Goal: Task Accomplishment & Management: Use online tool/utility

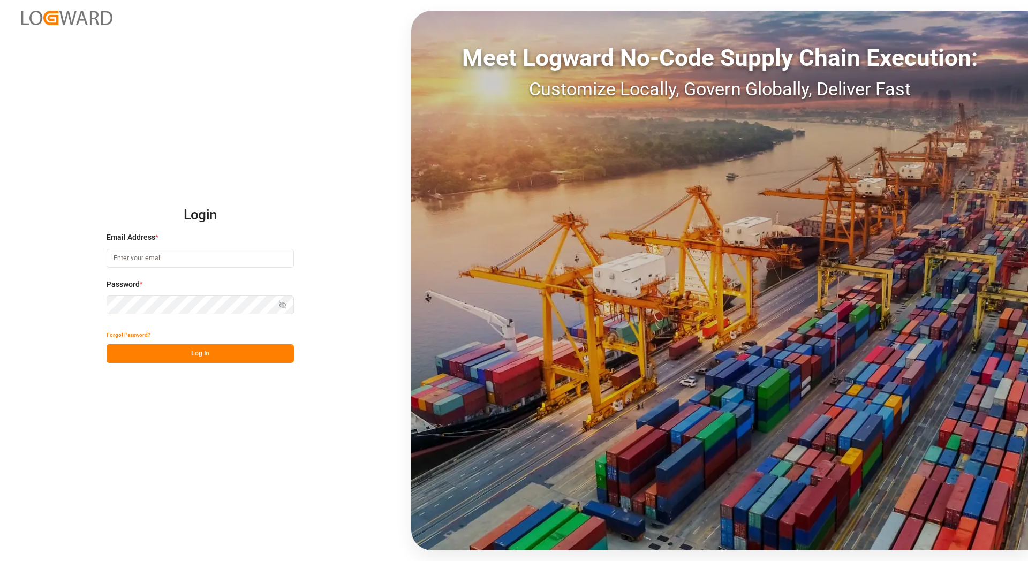
click at [178, 257] on input at bounding box center [200, 258] width 187 height 19
click at [0, 561] on com-1password-button at bounding box center [0, 561] width 0 height 0
click at [216, 257] on input at bounding box center [200, 258] width 187 height 19
click at [0, 561] on com-1password-button at bounding box center [0, 561] width 0 height 0
type input "[EMAIL_ADDRESS][DOMAIN_NAME]"
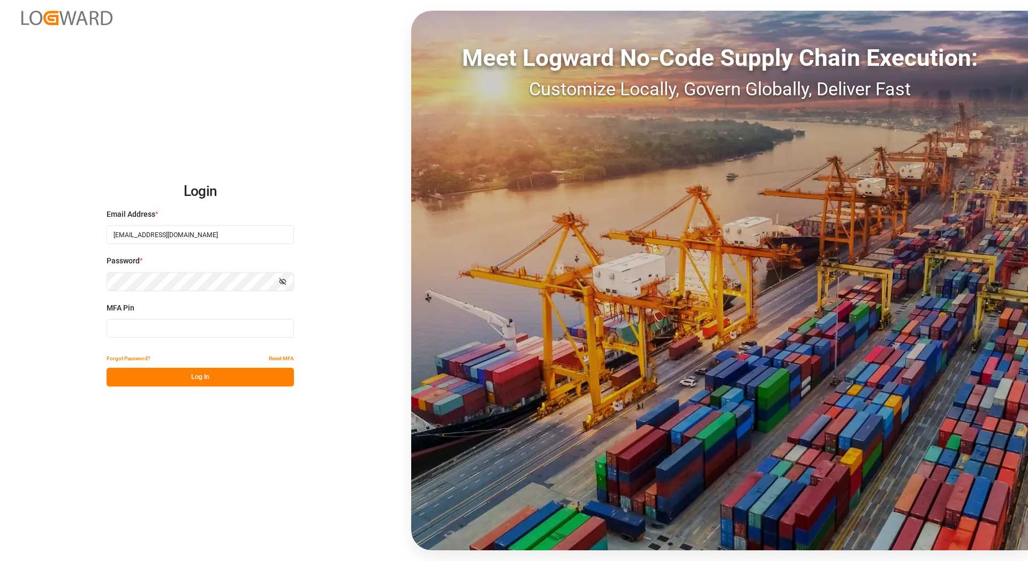
click at [154, 326] on input at bounding box center [200, 328] width 187 height 19
paste input "839402"
type input "839402"
click at [168, 376] on button "Log In" at bounding box center [200, 377] width 187 height 19
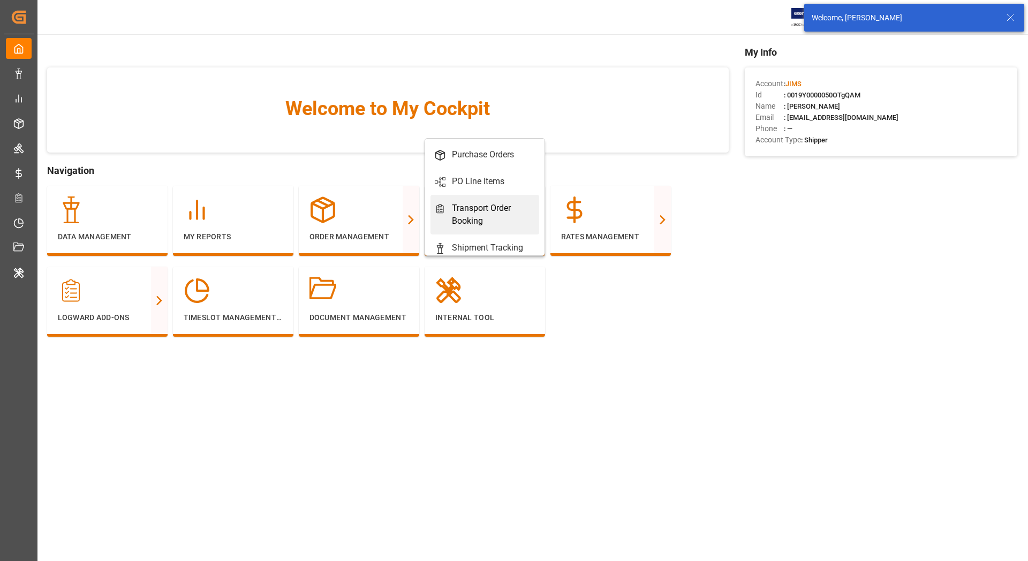
scroll to position [27, 0]
click at [484, 221] on div "Shipment Tracking" at bounding box center [487, 220] width 71 height 13
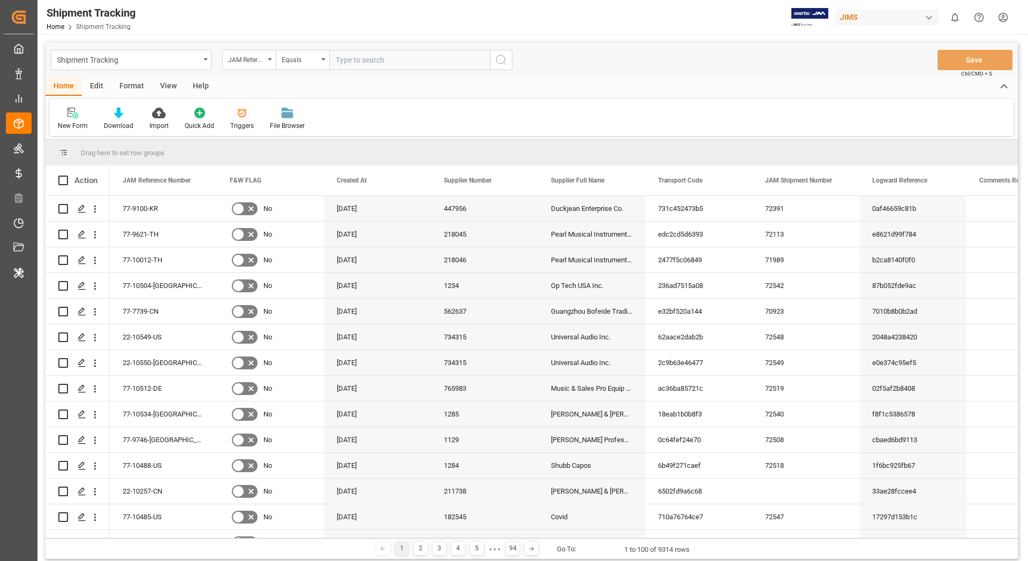
click at [239, 115] on icon at bounding box center [242, 113] width 11 height 11
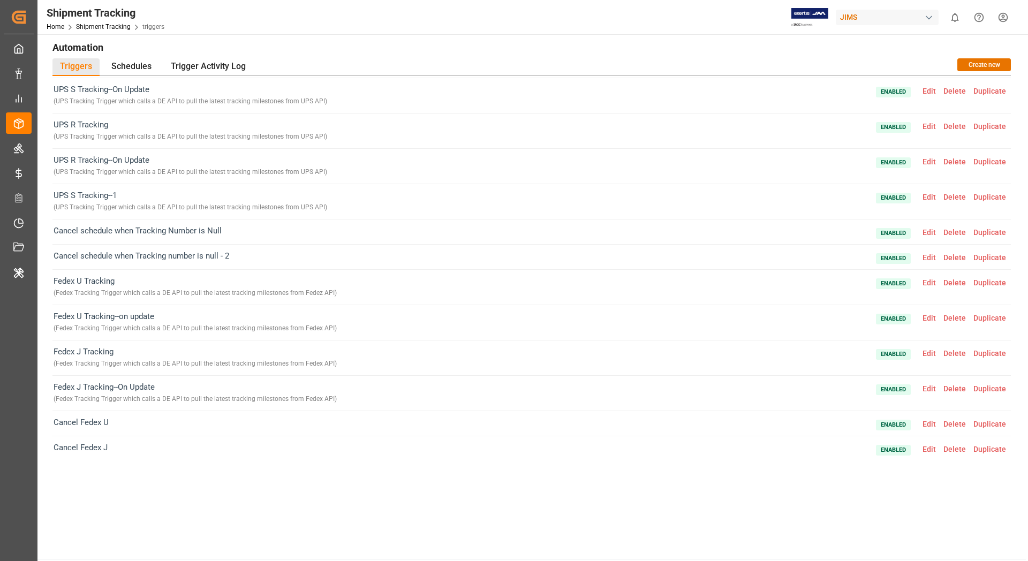
scroll to position [5, 0]
click at [973, 65] on button "Create new" at bounding box center [985, 63] width 54 height 13
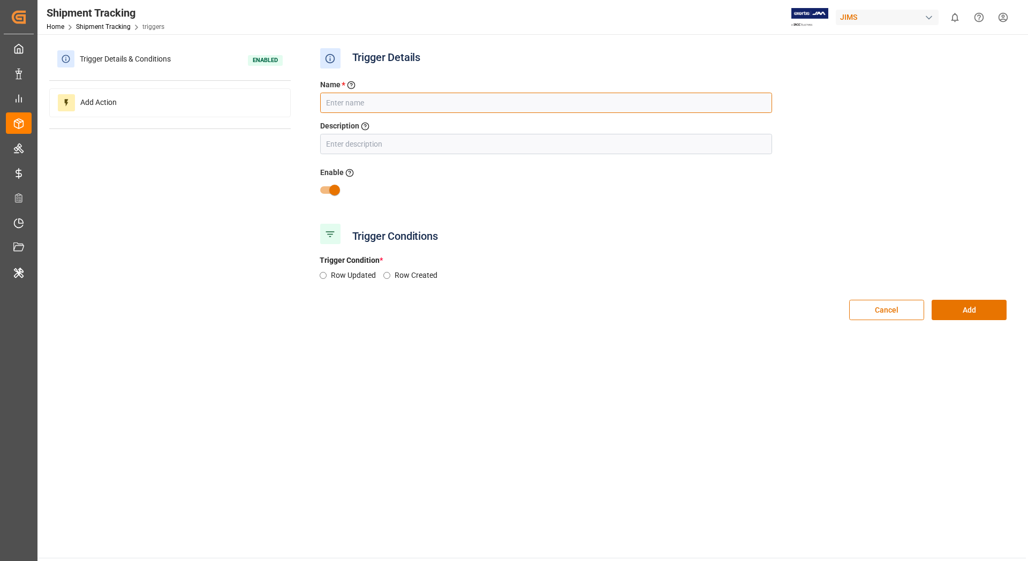
click at [390, 100] on input "text" at bounding box center [546, 103] width 452 height 20
type input "Fedex FF"
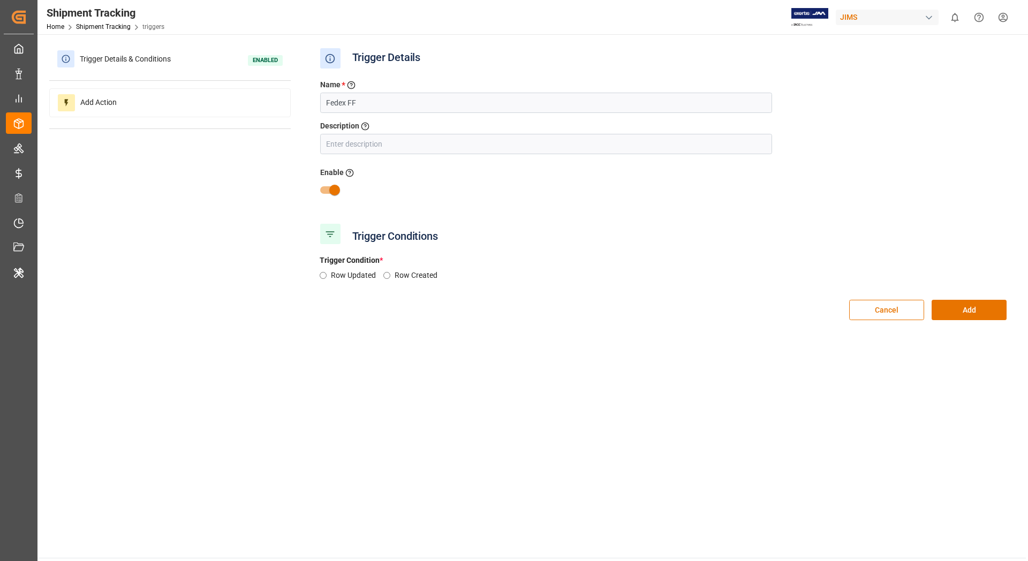
click at [324, 276] on input "Row Updated" at bounding box center [323, 275] width 7 height 7
radio input "true"
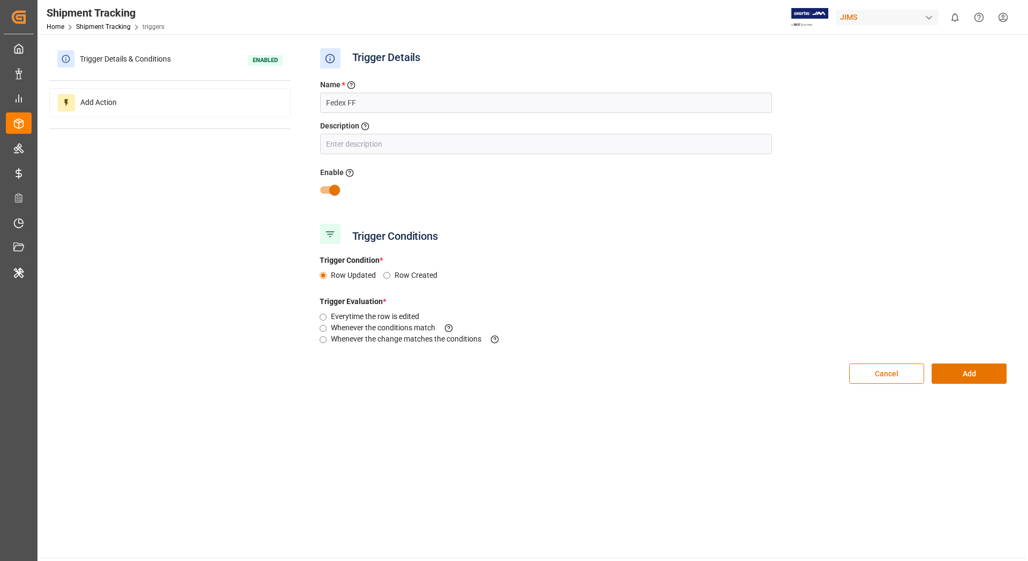
click at [323, 341] on input "Whenever the change matches the conditions This criteria is evaluated when a fi…" at bounding box center [323, 339] width 7 height 7
radio input "true"
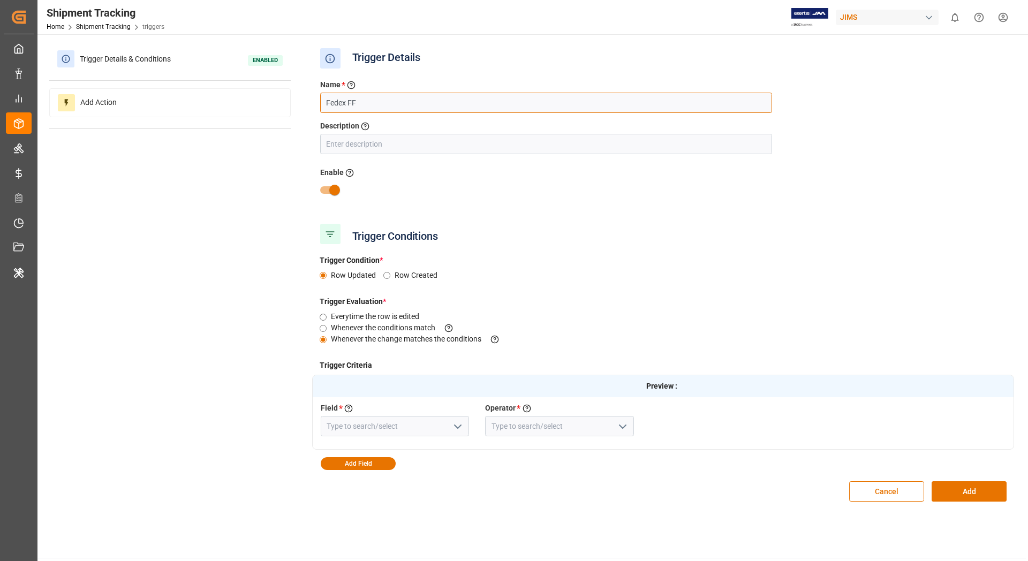
click at [405, 106] on input "Fedex FF" at bounding box center [546, 103] width 452 height 20
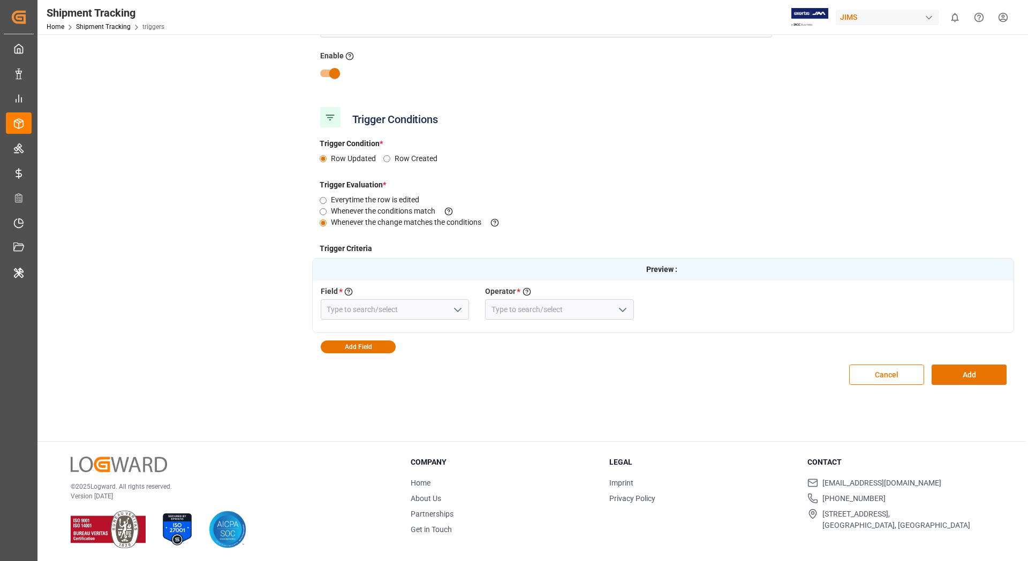
scroll to position [120, 0]
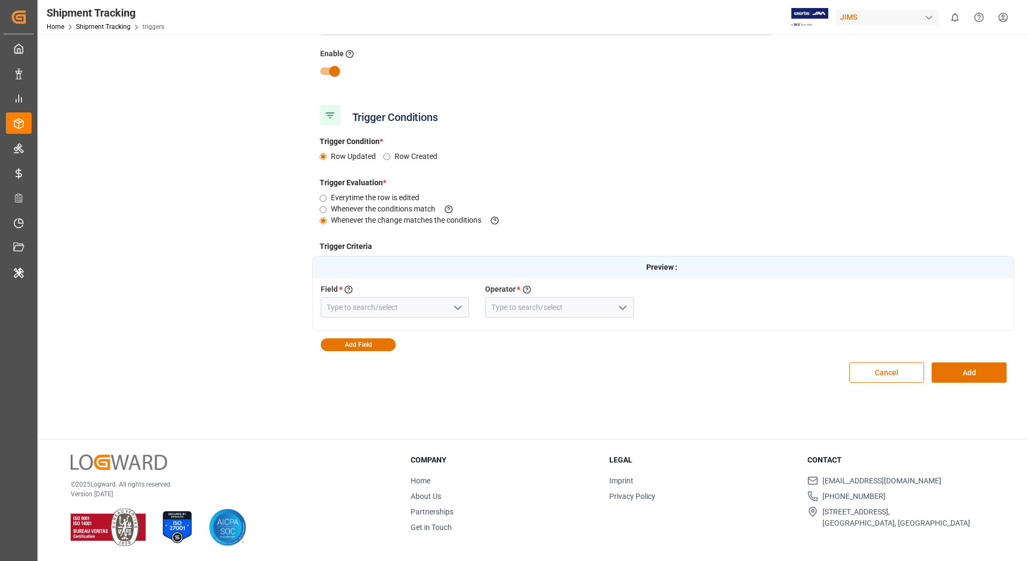
type input "Fedex FF Tracking - On Update"
click at [391, 308] on input at bounding box center [395, 307] width 149 height 20
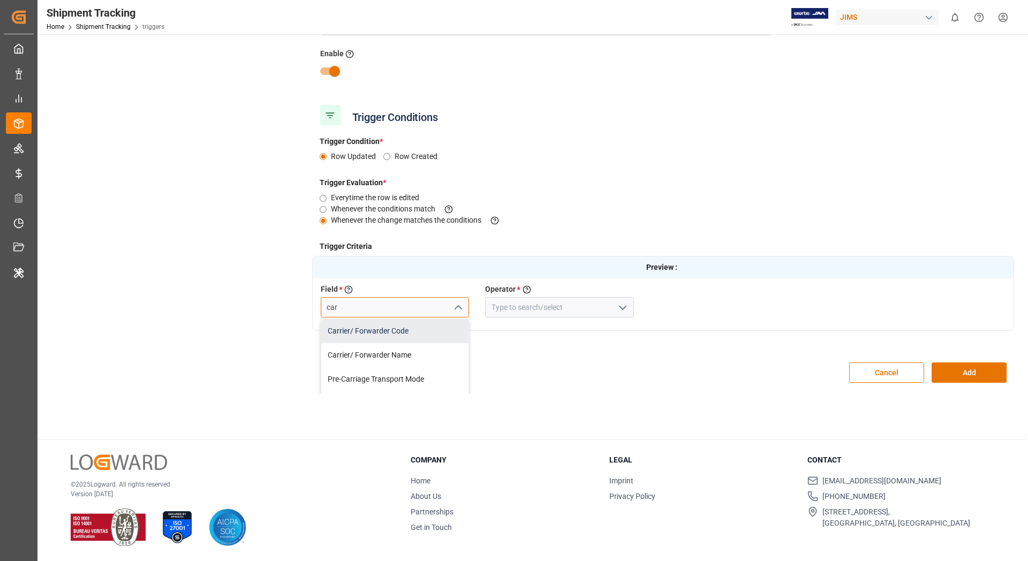
click at [393, 334] on div "Carrier/ Forwarder Code" at bounding box center [395, 331] width 148 height 24
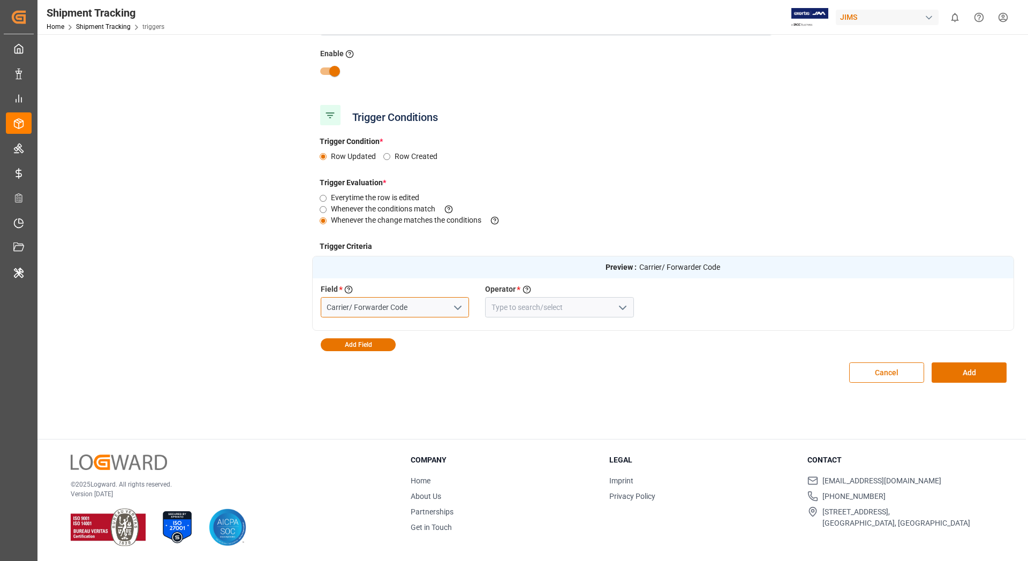
type input "Carrier/ Forwarder Code"
click at [552, 304] on input at bounding box center [559, 307] width 149 height 20
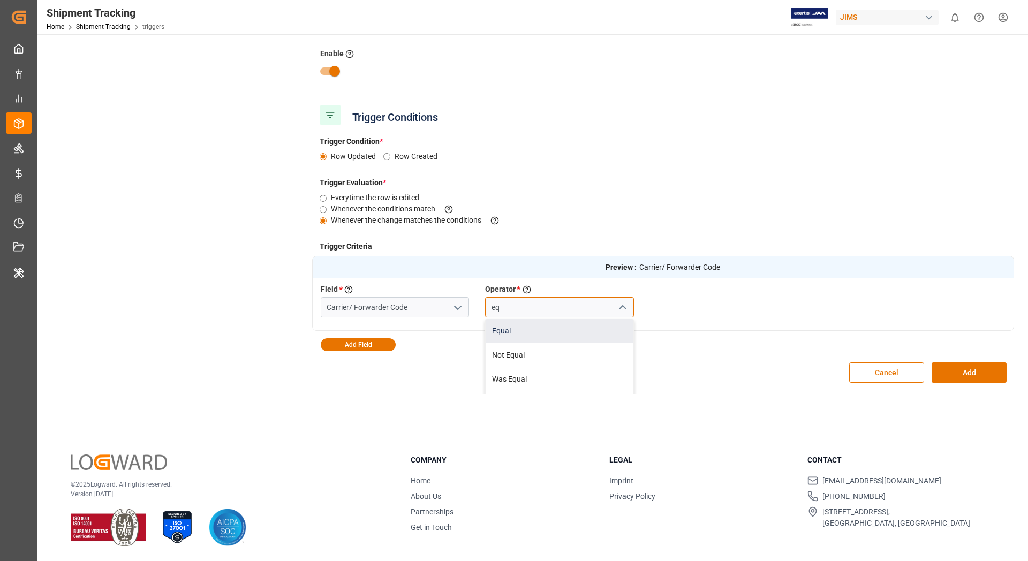
click at [555, 329] on div "Equal" at bounding box center [560, 331] width 148 height 24
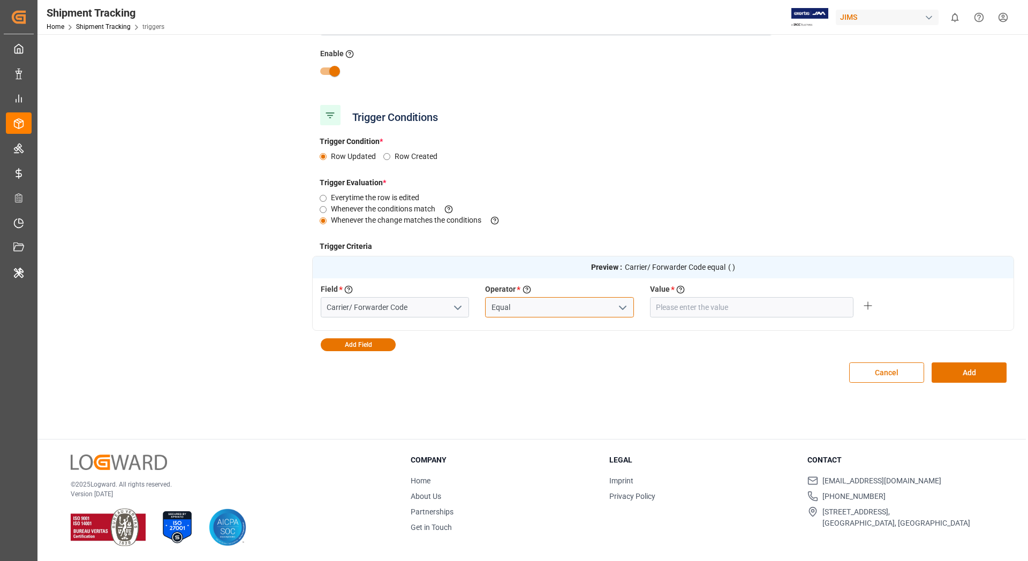
type input "Equal"
click at [695, 307] on input "text" at bounding box center [752, 307] width 204 height 20
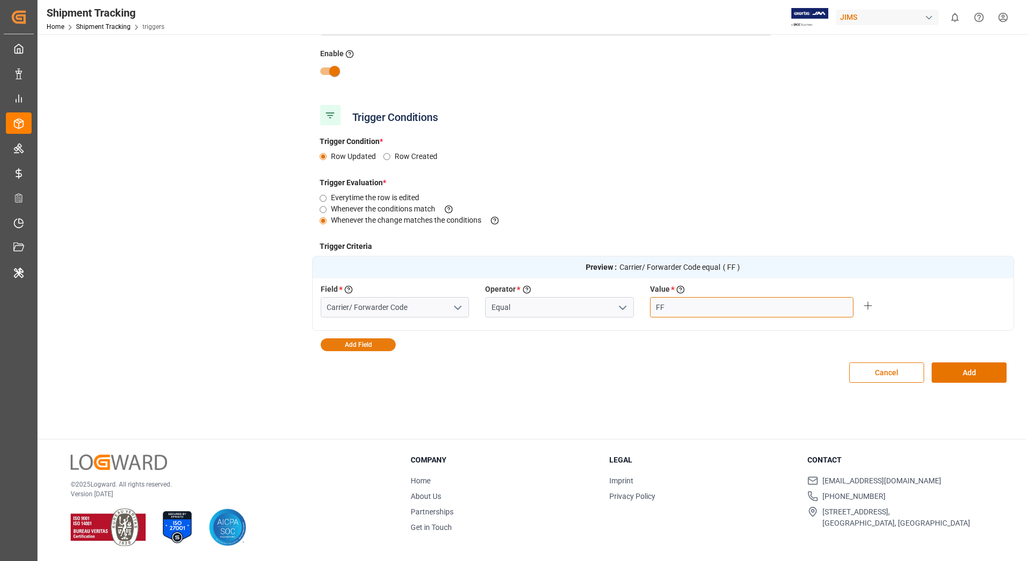
type input "FF"
click at [379, 342] on button "Add Field" at bounding box center [358, 344] width 75 height 13
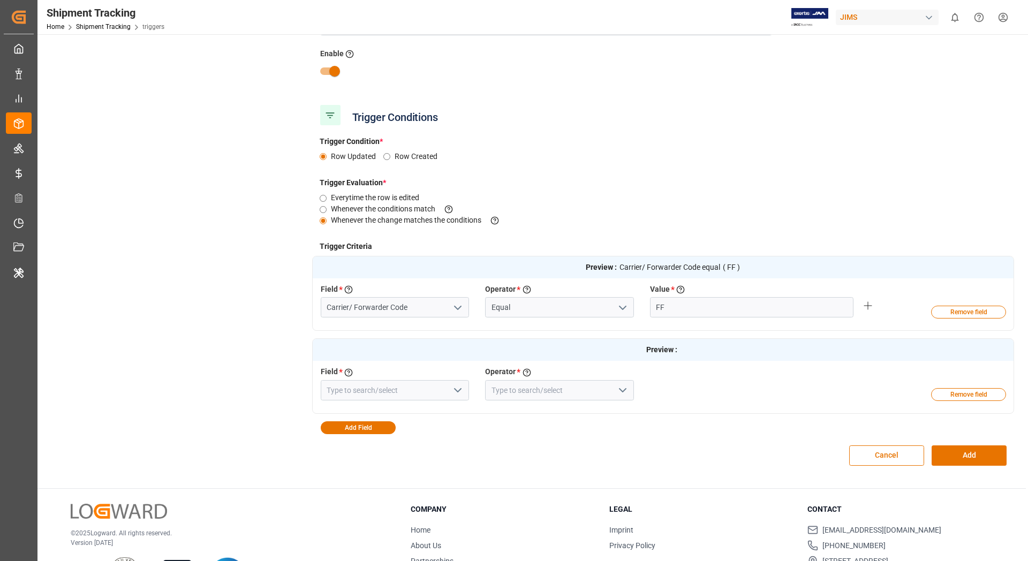
scroll to position [169, 0]
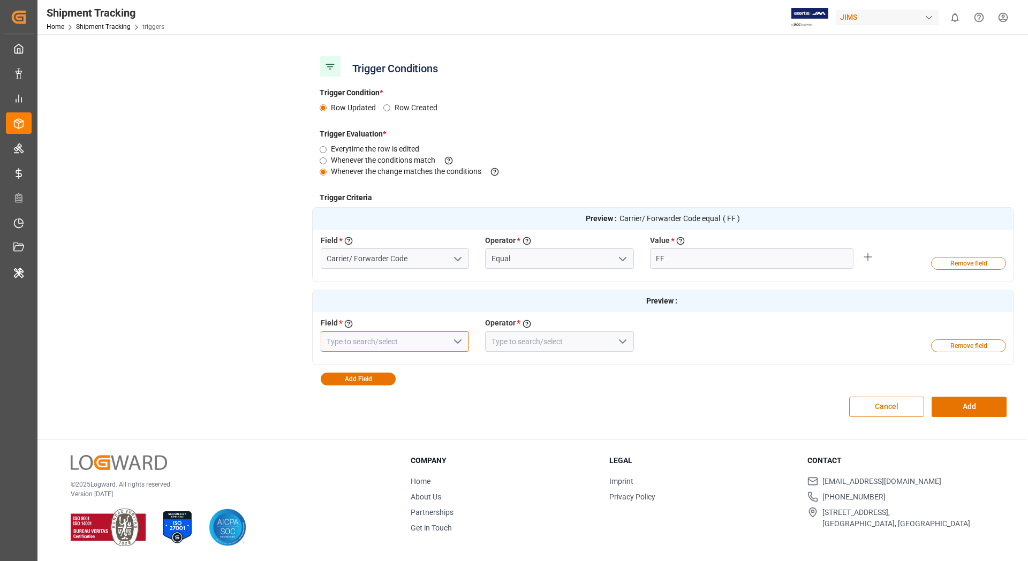
click at [377, 343] on input at bounding box center [395, 342] width 149 height 20
click at [379, 388] on div "Logward Status" at bounding box center [395, 390] width 148 height 24
type input "Logward Status"
click at [545, 341] on input at bounding box center [559, 342] width 149 height 20
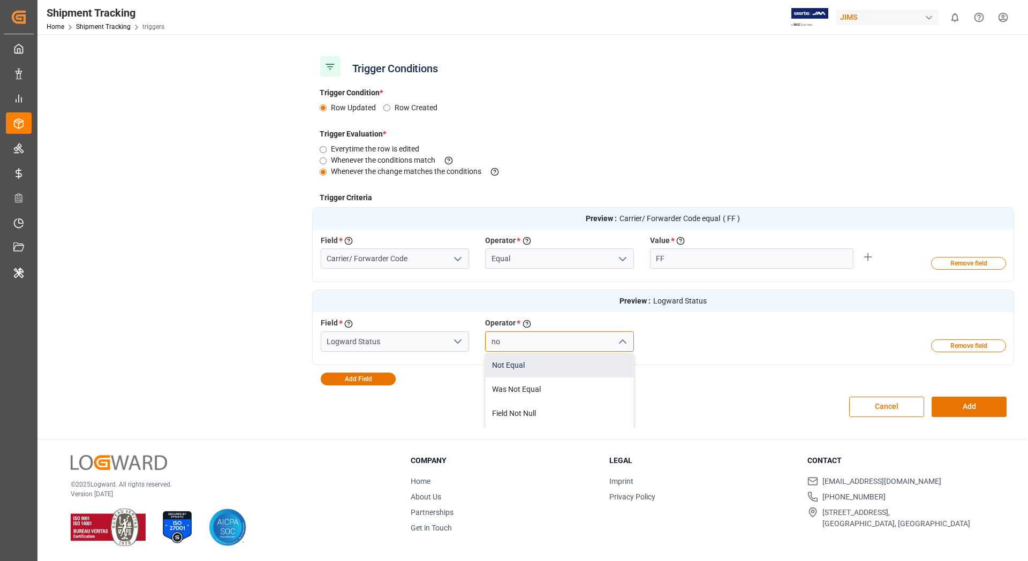
click at [540, 371] on div "Not Equal" at bounding box center [560, 365] width 148 height 24
type input "Not Equal"
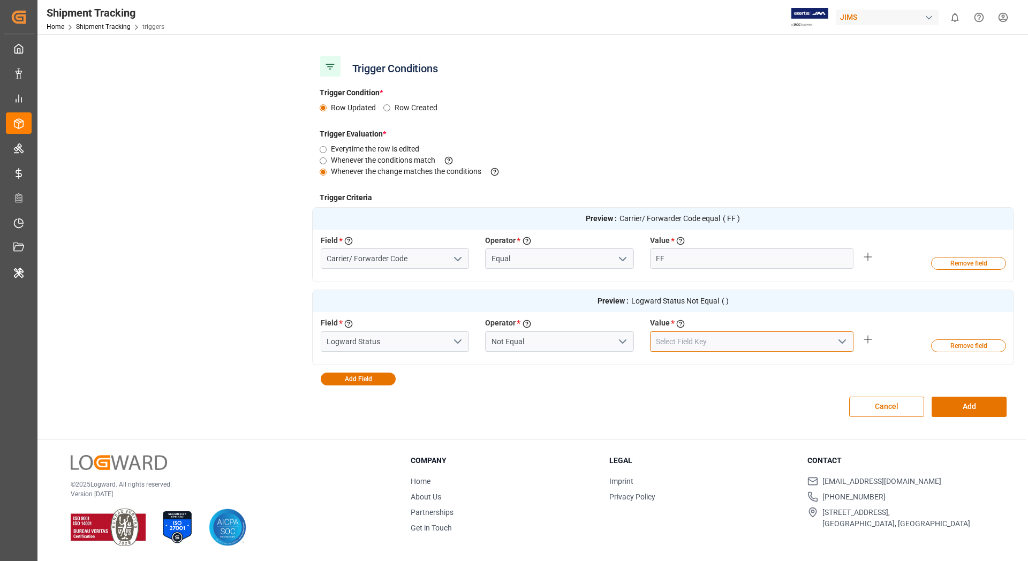
click at [680, 341] on input at bounding box center [752, 342] width 204 height 20
click at [766, 368] on div "Closed" at bounding box center [752, 365] width 202 height 24
type input "Closed"
click at [351, 379] on button "Add Field" at bounding box center [358, 379] width 75 height 13
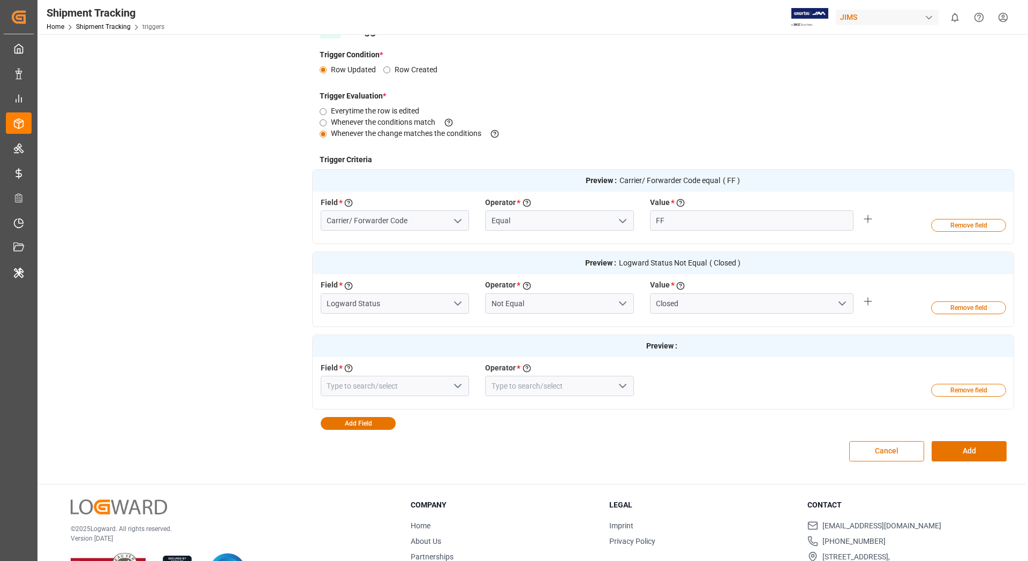
scroll to position [207, 0]
click at [356, 394] on input at bounding box center [395, 386] width 149 height 20
click at [350, 428] on div "Logward Status" at bounding box center [395, 434] width 148 height 24
type input "Logward Status"
click at [539, 388] on input at bounding box center [559, 386] width 149 height 20
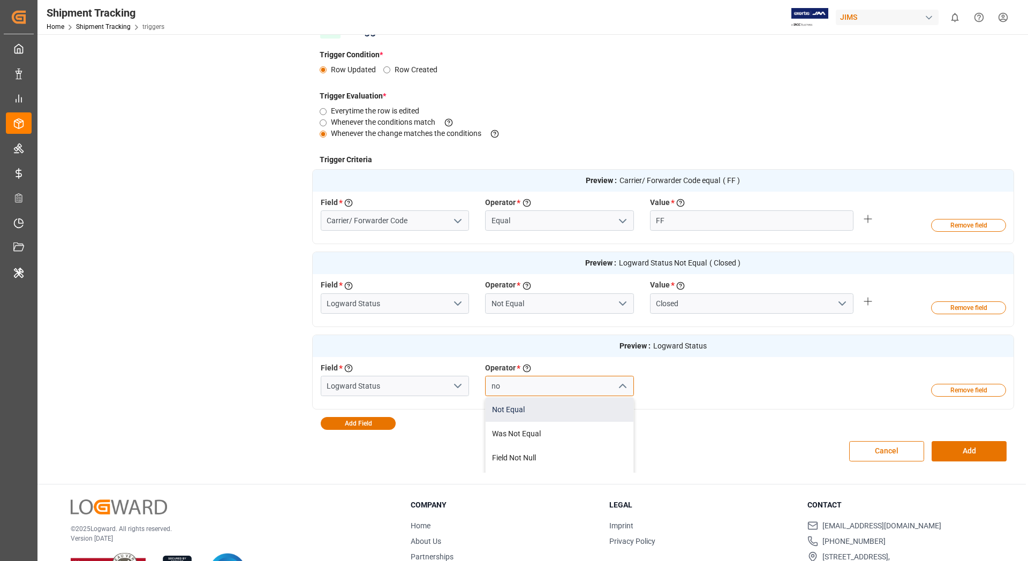
click at [533, 408] on div "Not Equal" at bounding box center [560, 410] width 148 height 24
type input "Not Equal"
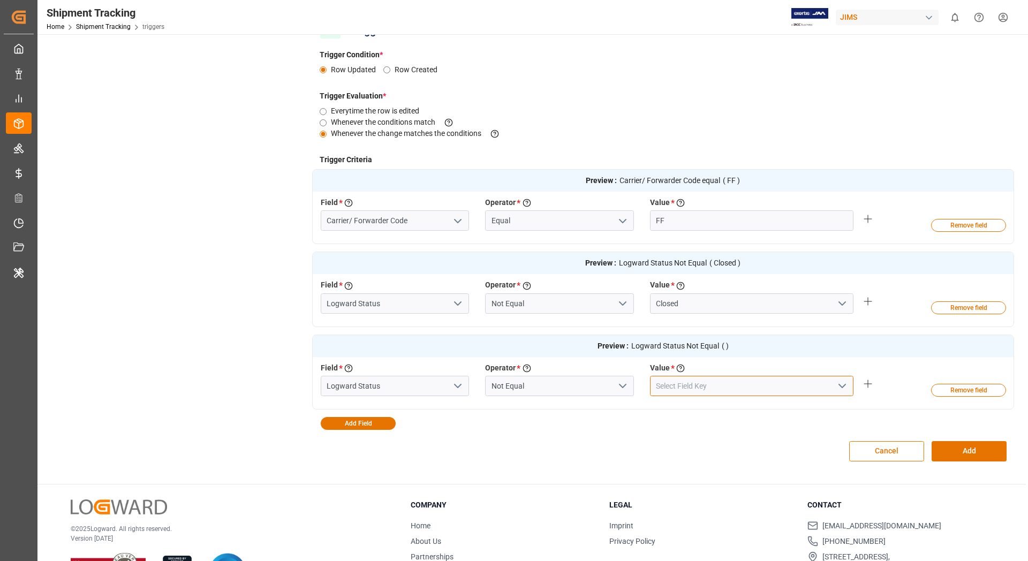
click at [690, 383] on input at bounding box center [752, 386] width 204 height 20
click at [671, 413] on div "Cancel" at bounding box center [752, 410] width 202 height 24
type input "Cancel"
click at [373, 426] on button "Add Field" at bounding box center [358, 423] width 75 height 13
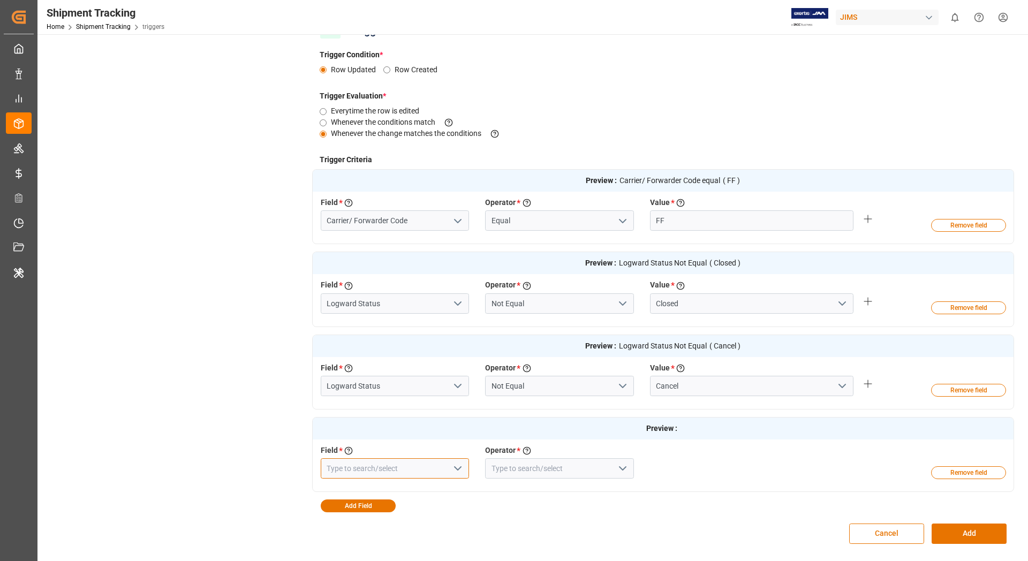
click at [383, 467] on input at bounding box center [395, 468] width 149 height 20
click at [378, 492] on div "Logward Status" at bounding box center [395, 492] width 148 height 24
type input "Logward Status"
click at [539, 469] on input at bounding box center [559, 468] width 149 height 20
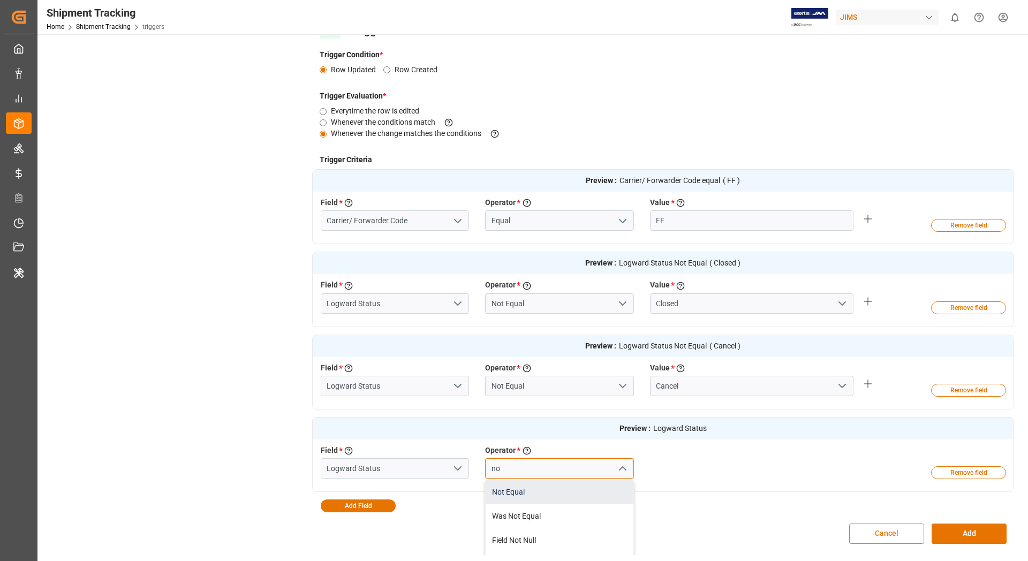
click at [533, 496] on div "Not Equal" at bounding box center [560, 492] width 148 height 24
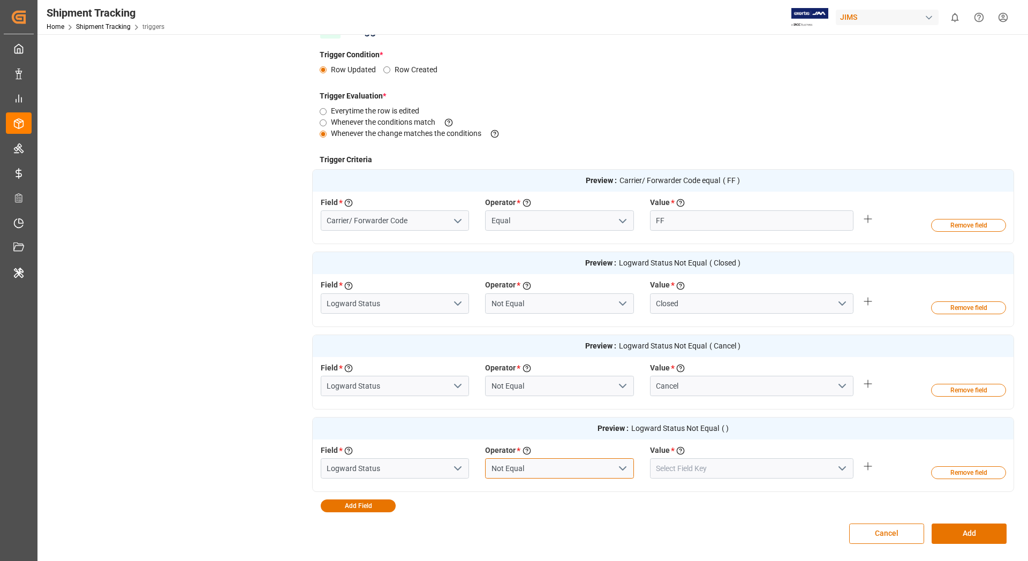
type input "Not Equal"
click at [690, 468] on input at bounding box center [752, 468] width 204 height 20
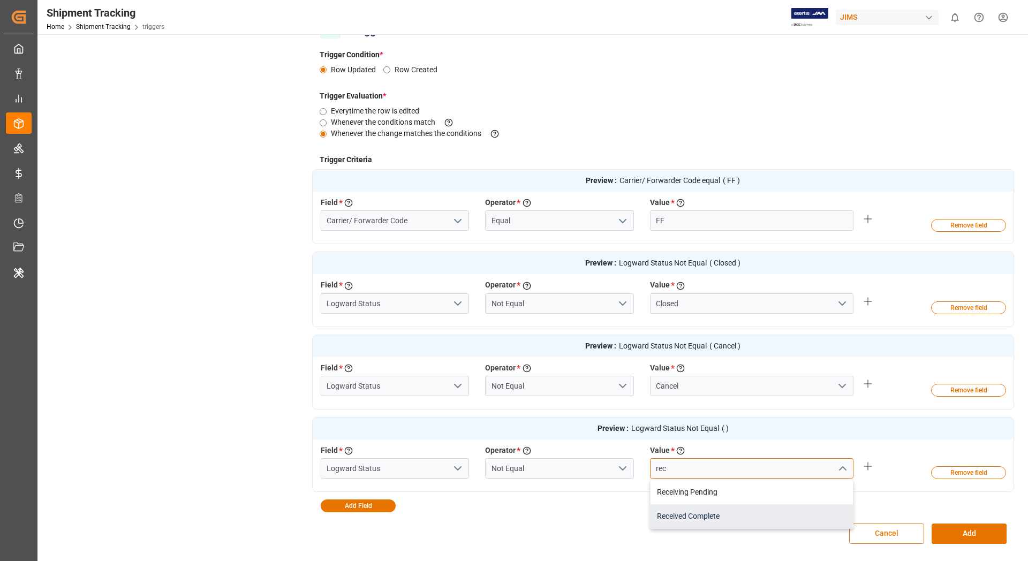
click at [678, 517] on div "Received Complete" at bounding box center [752, 517] width 202 height 24
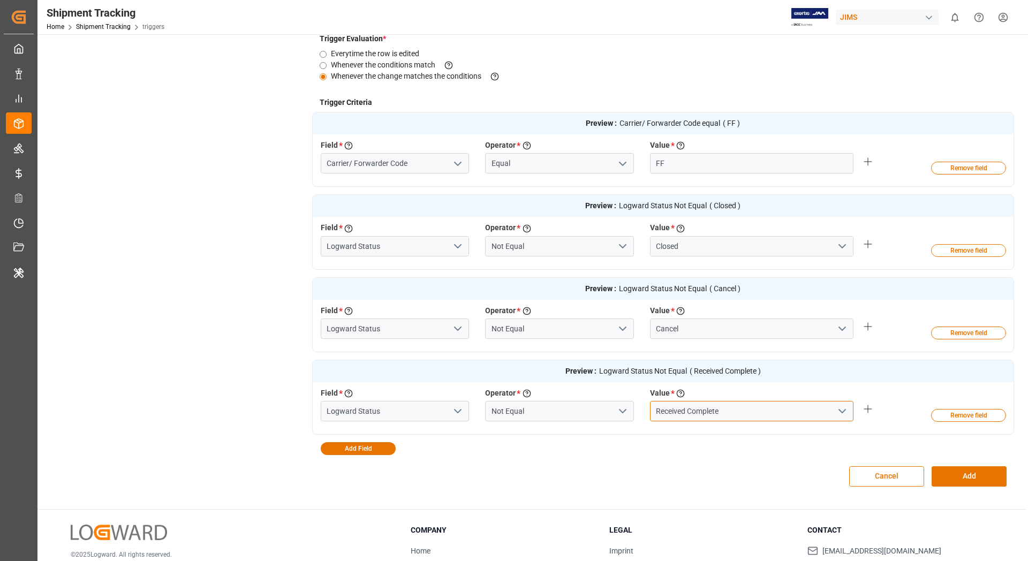
scroll to position [278, 0]
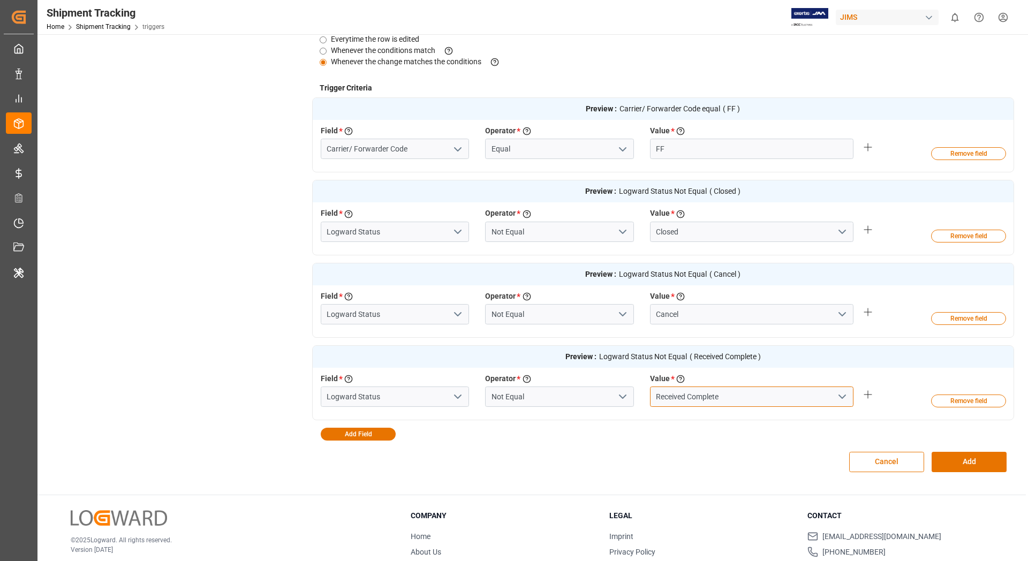
type input "Received Complete"
click at [371, 436] on button "Add Field" at bounding box center [358, 434] width 75 height 13
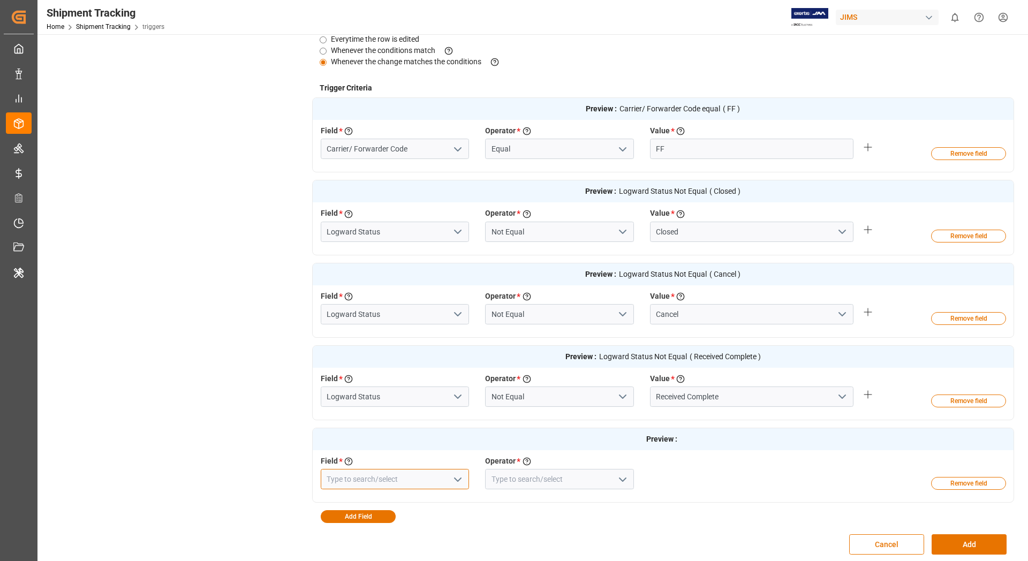
click at [371, 474] on input at bounding box center [395, 479] width 149 height 20
click at [352, 527] on div "Logward Status" at bounding box center [395, 527] width 148 height 24
type input "Logward Status"
click at [531, 477] on input at bounding box center [559, 479] width 149 height 20
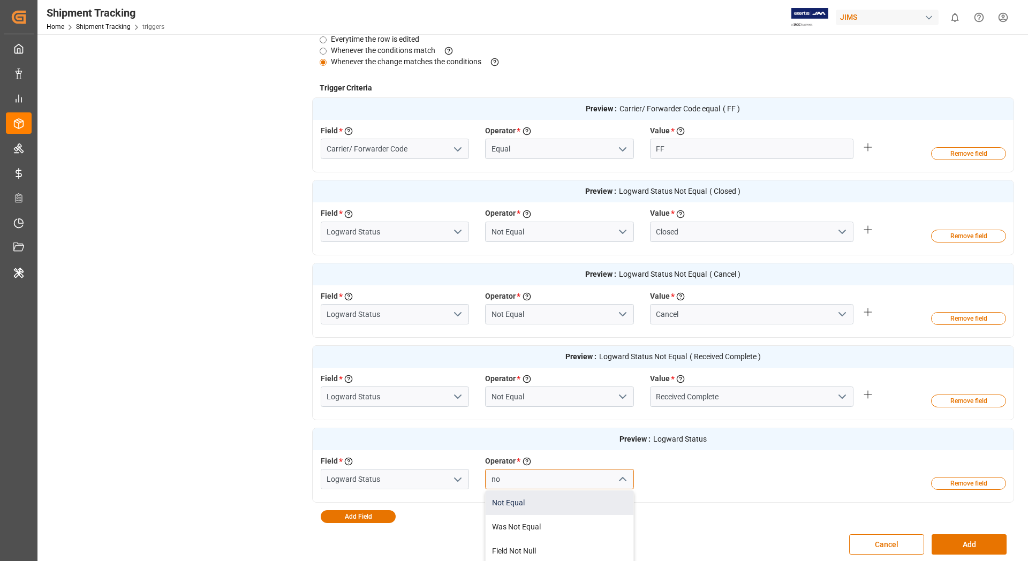
click at [524, 507] on div "Not Equal" at bounding box center [560, 503] width 148 height 24
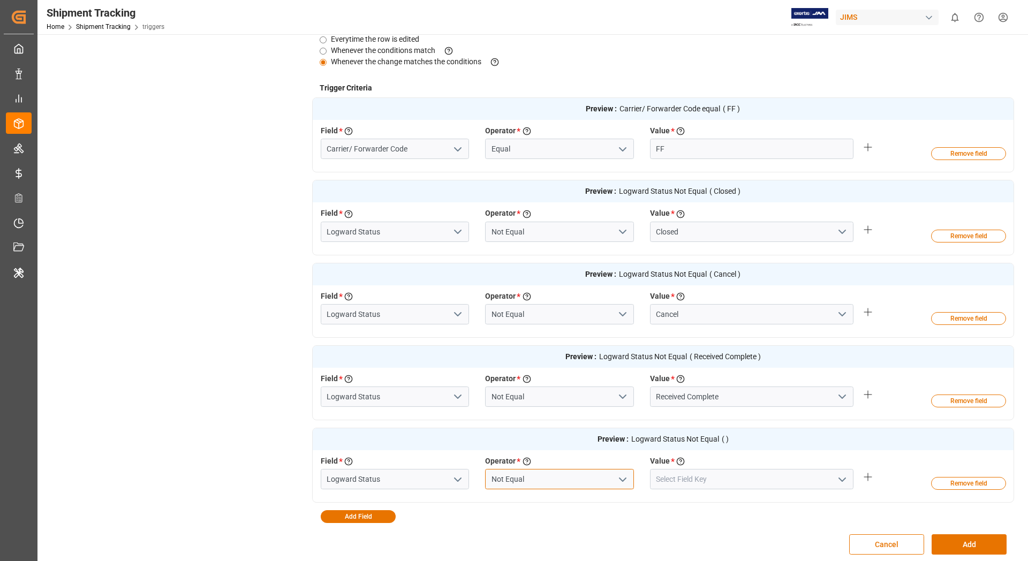
type input "Not Equal"
click at [680, 480] on input at bounding box center [752, 479] width 204 height 20
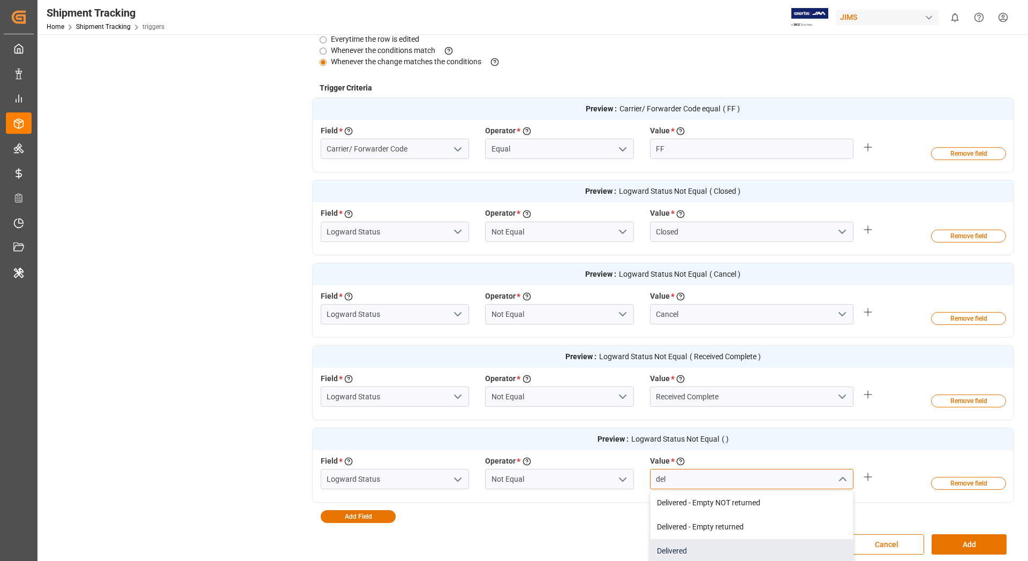
click at [671, 548] on div "Delivered" at bounding box center [752, 551] width 202 height 24
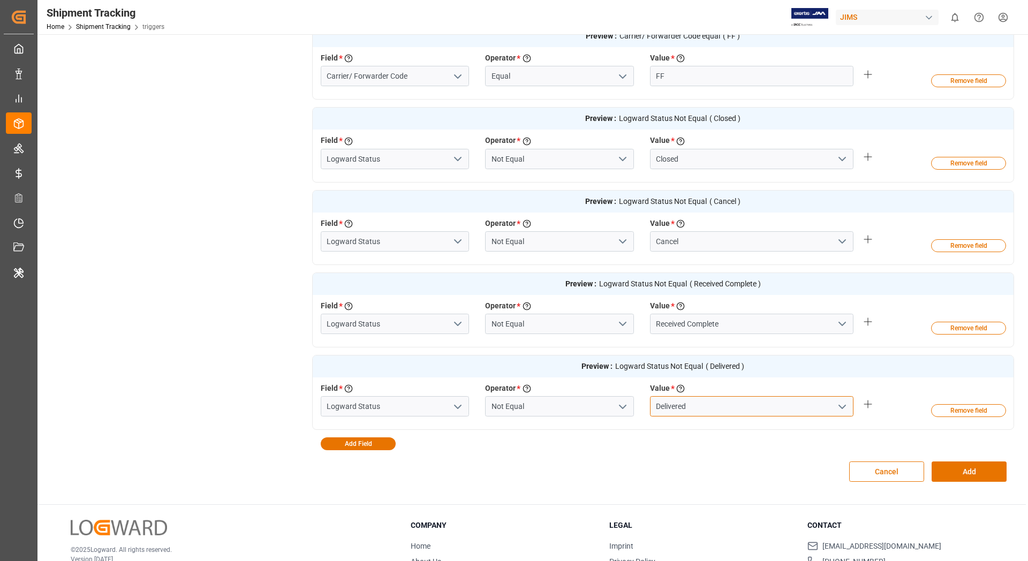
scroll to position [359, 0]
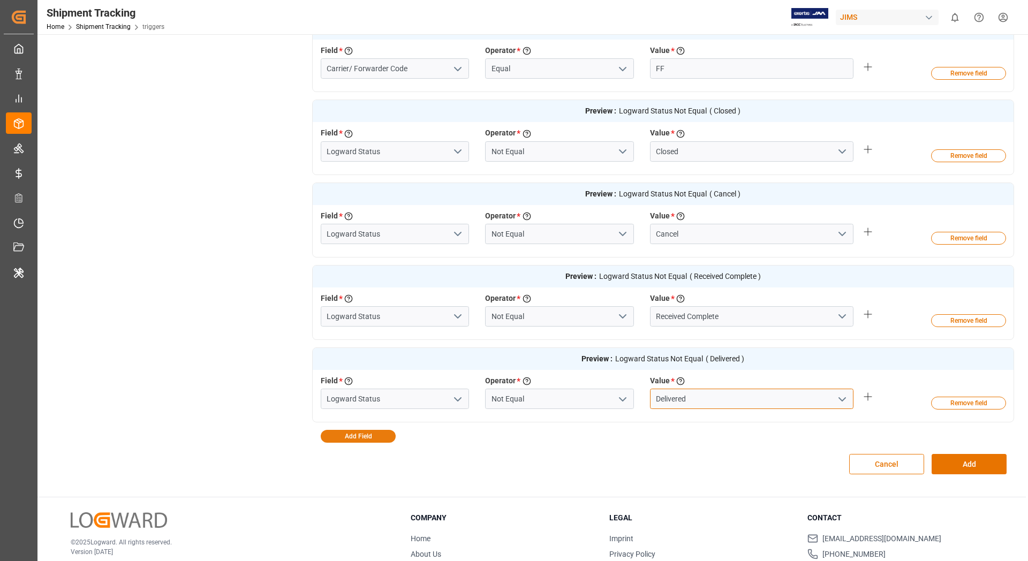
type input "Delivered"
click at [351, 439] on button "Add Field" at bounding box center [358, 436] width 75 height 13
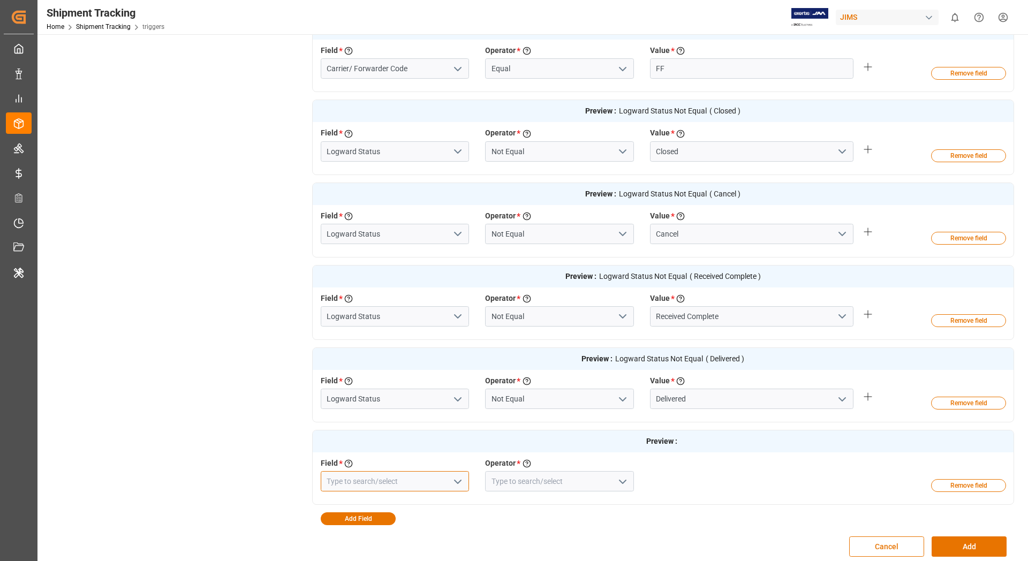
click at [419, 474] on input at bounding box center [395, 481] width 149 height 20
click at [384, 502] on div "Tracking Number" at bounding box center [395, 505] width 148 height 24
type input "Tracking Number"
click at [505, 477] on input at bounding box center [559, 481] width 149 height 20
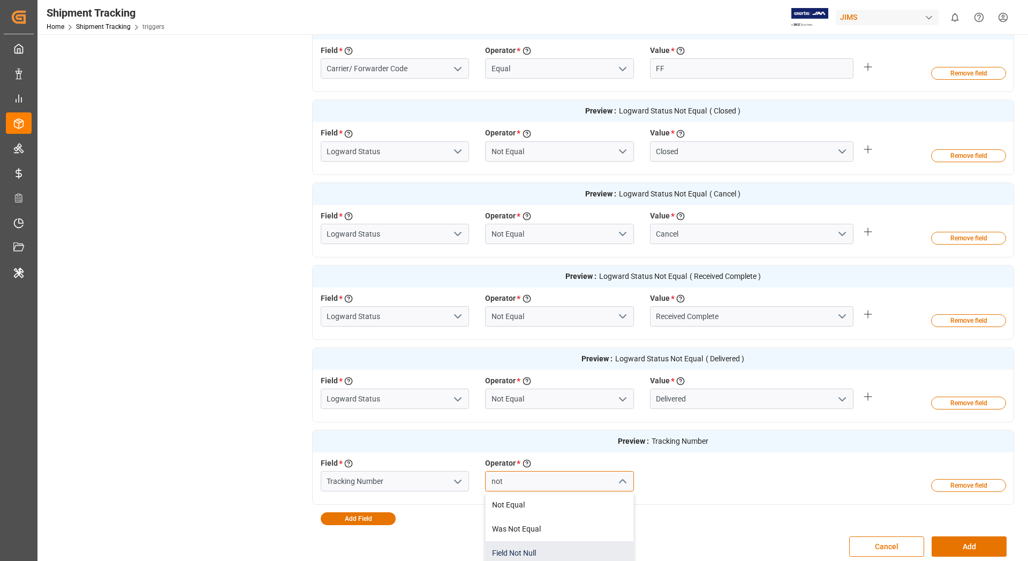
click at [532, 553] on div "Field Not Null" at bounding box center [560, 553] width 148 height 24
type input "Field Not Null"
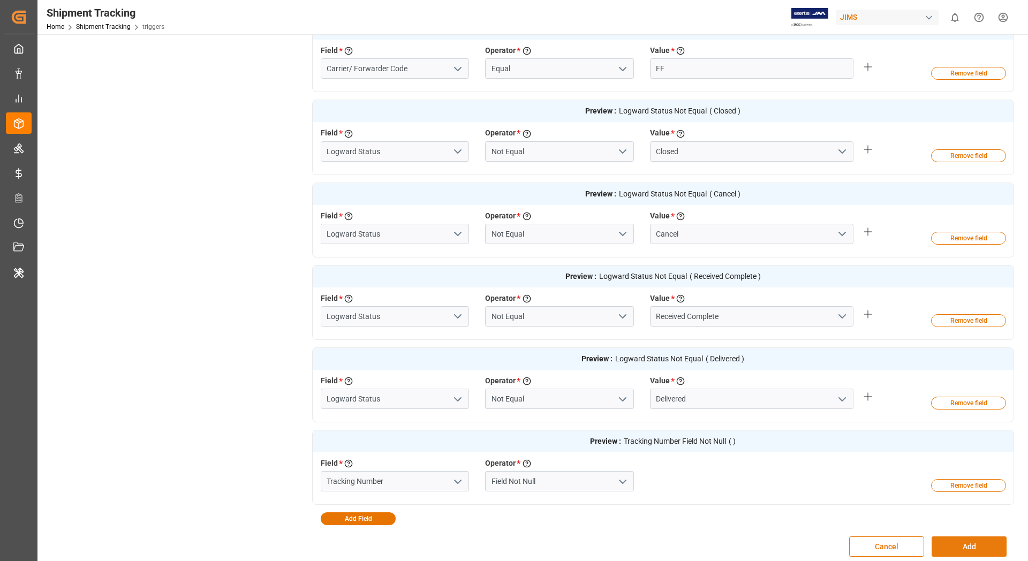
click at [957, 545] on button "Add" at bounding box center [969, 547] width 75 height 20
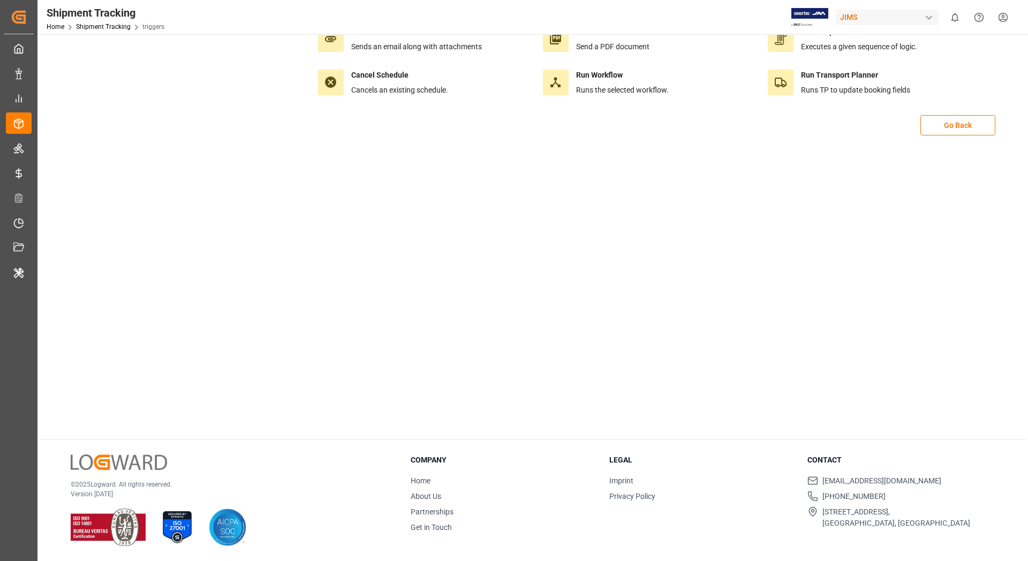
scroll to position [0, 0]
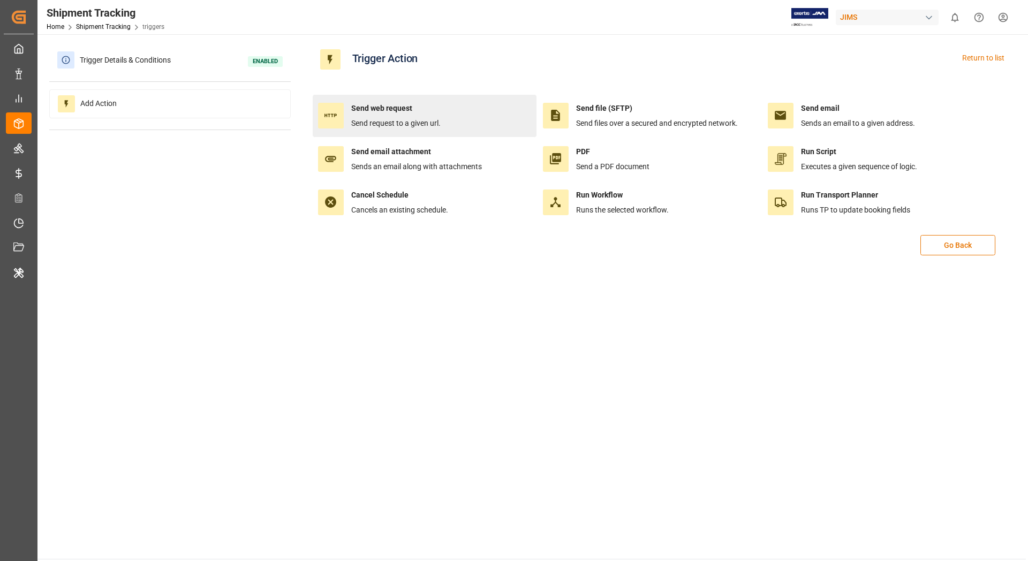
click at [401, 119] on span "Send request to a given url." at bounding box center [395, 123] width 89 height 9
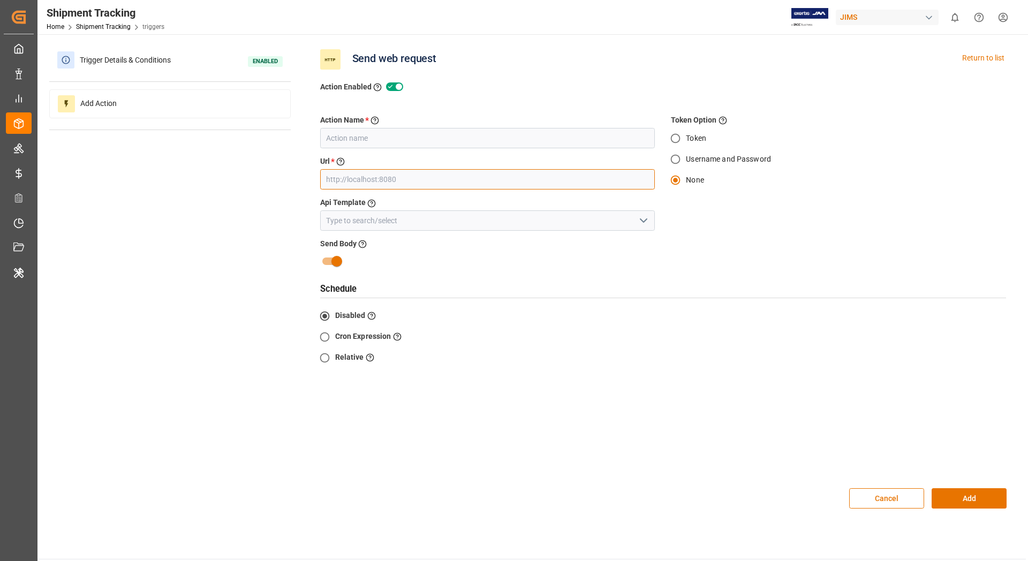
click at [410, 177] on input "text" at bounding box center [487, 179] width 335 height 20
paste input "[URL]"
type input "[URL]"
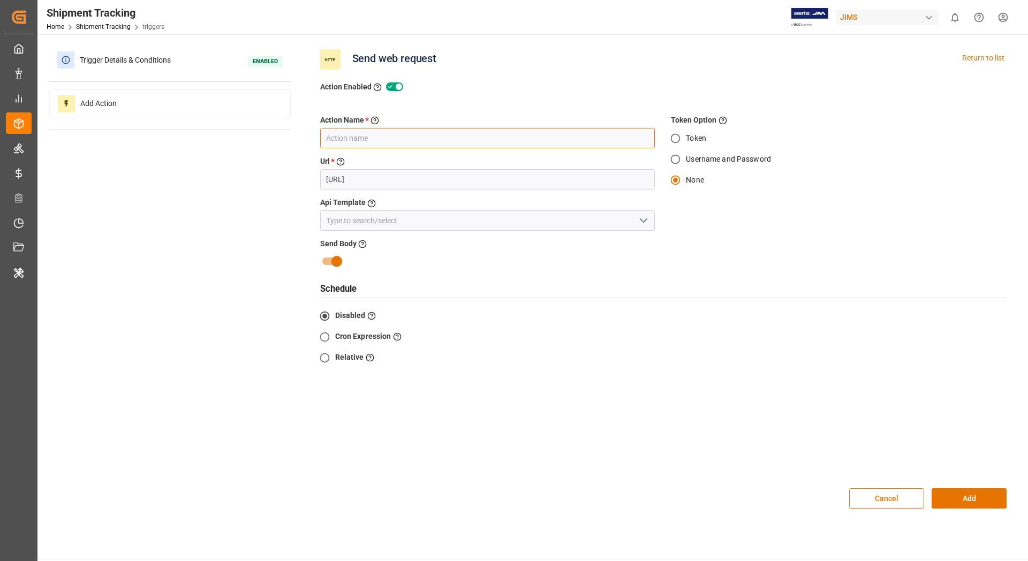
click at [423, 140] on input "text" at bounding box center [487, 138] width 335 height 20
paste input "Fedex Tracking API request to DE Service"
type input "Fedex Tracking API request to DE Service"
click at [640, 222] on icon "open menu" at bounding box center [643, 220] width 13 height 13
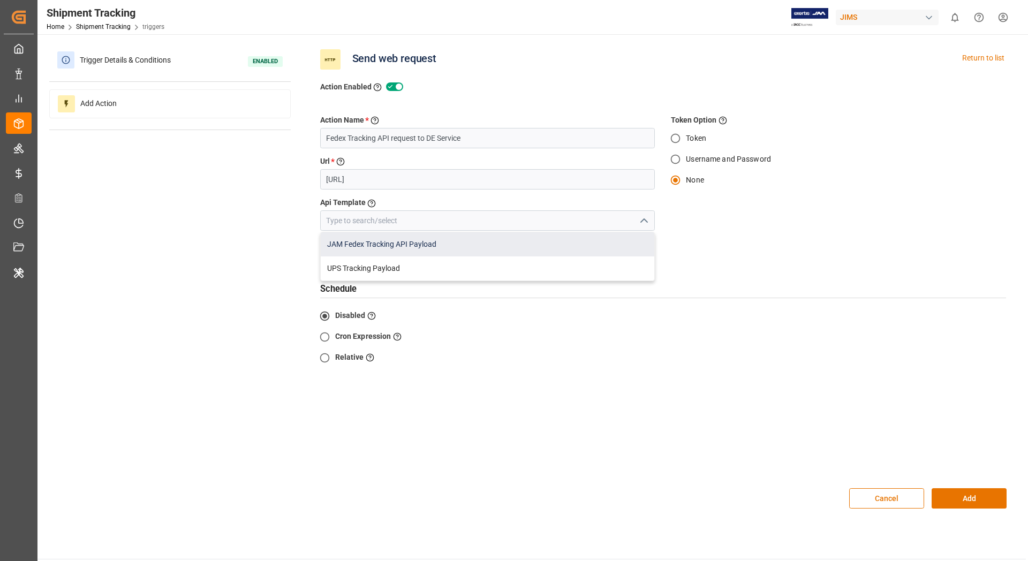
click at [574, 242] on div "JAM Fedex Tracking API Payload" at bounding box center [488, 244] width 334 height 24
type input "JAM Fedex Tracking API Payload"
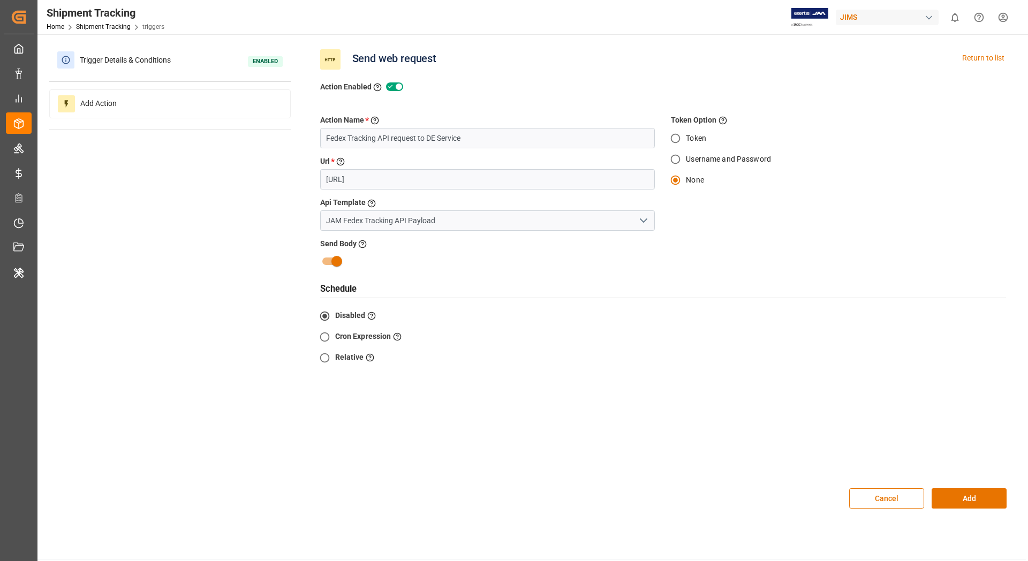
click at [324, 339] on input "Cron Expression Enter a cron expression to schedule the action" at bounding box center [324, 337] width 21 height 21
radio input "true"
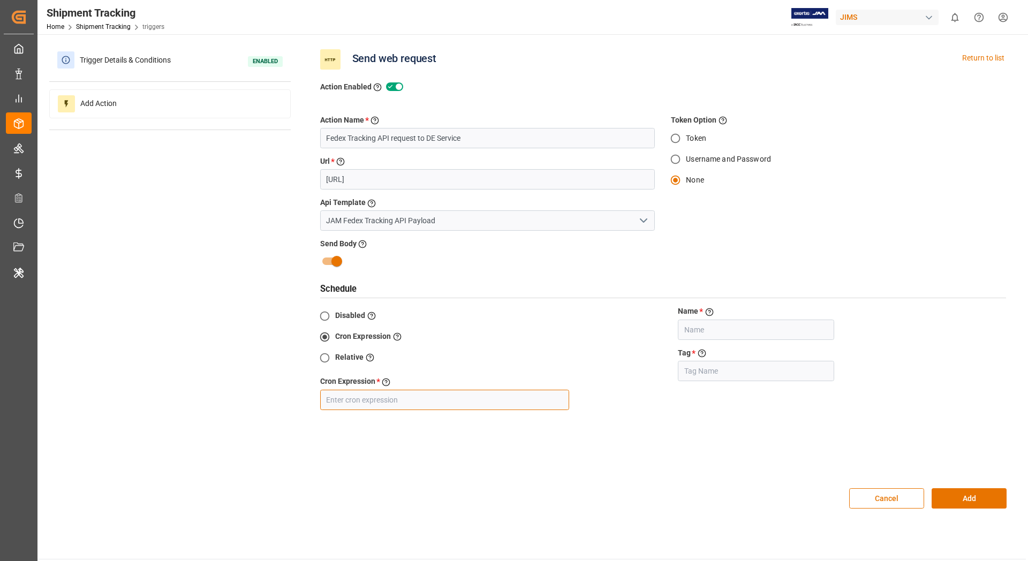
click at [370, 403] on input "text" at bounding box center [445, 400] width 250 height 20
paste input "0 12,17 * * *"
type input "0 12,17 * * *"
click at [696, 331] on input "text" at bounding box center [756, 330] width 156 height 20
type input "Fedex FF"
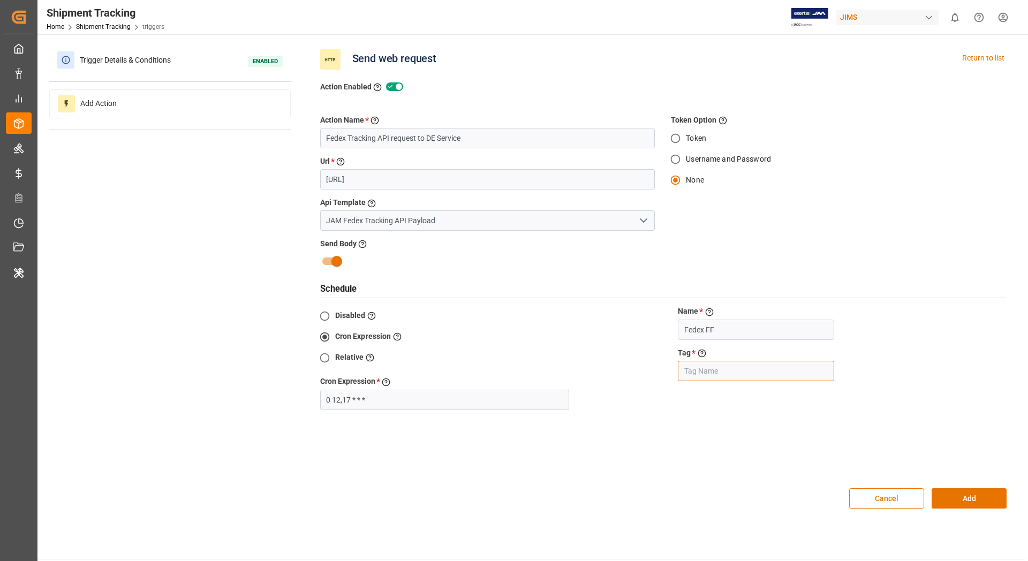
click at [703, 371] on input "text" at bounding box center [756, 371] width 156 height 20
paste input "Fedex FF"
type input "Fedex FF"
click at [967, 501] on button "Add" at bounding box center [969, 498] width 75 height 20
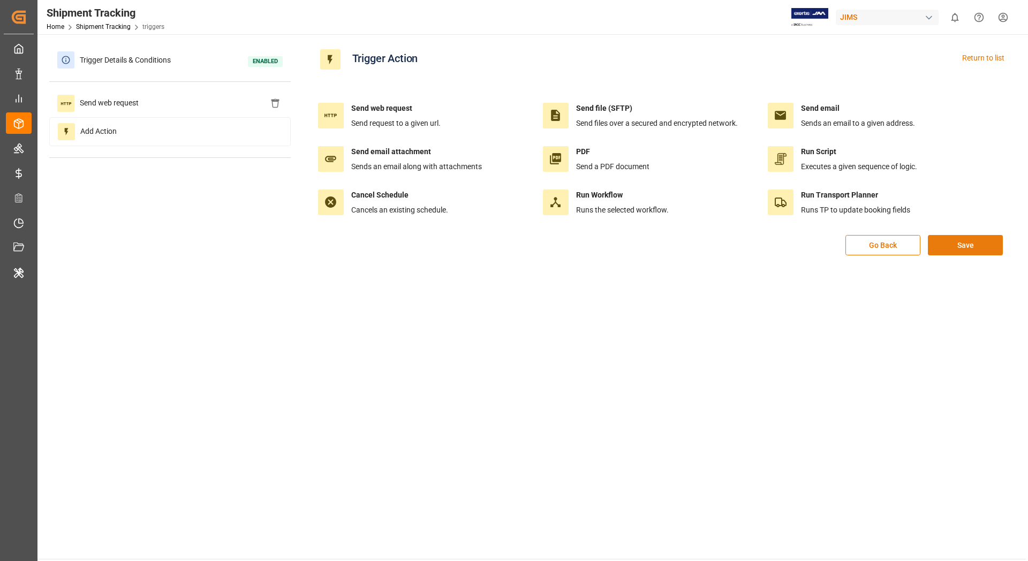
click at [965, 245] on button "Save" at bounding box center [965, 245] width 75 height 20
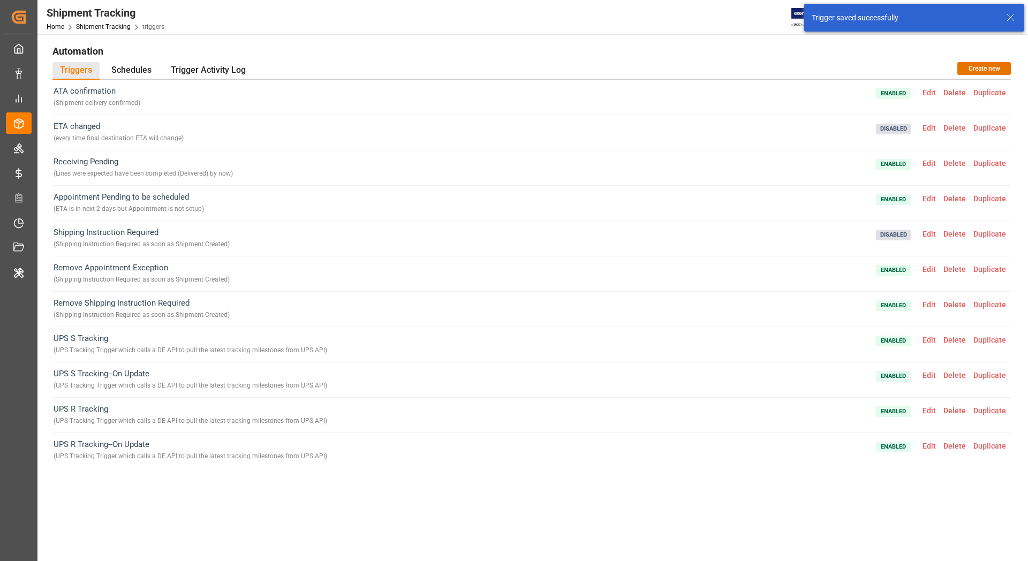
scroll to position [306, 0]
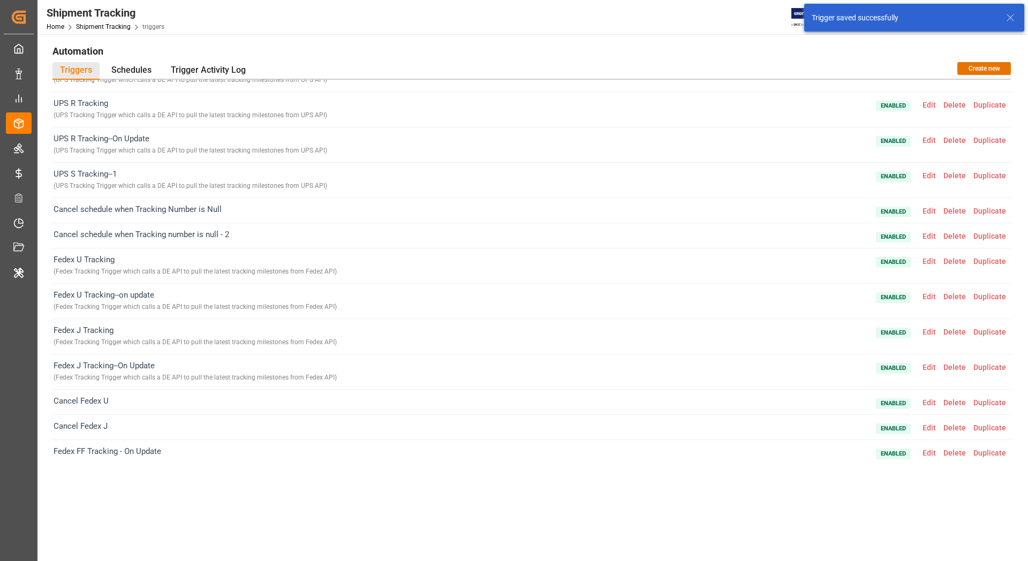
click at [928, 454] on span "Edit" at bounding box center [929, 453] width 21 height 9
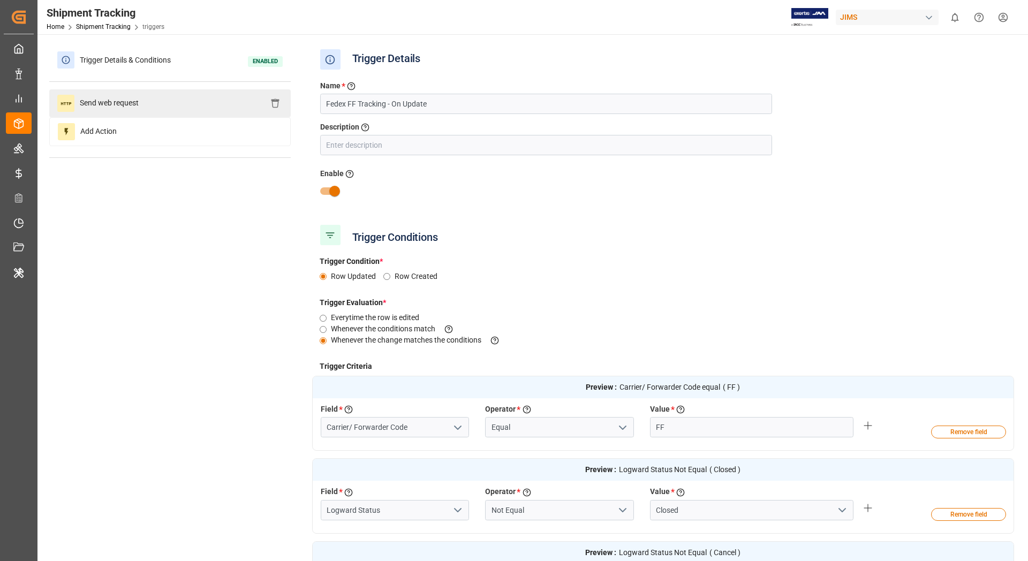
click at [175, 112] on div "Send web request" at bounding box center [170, 103] width 242 height 28
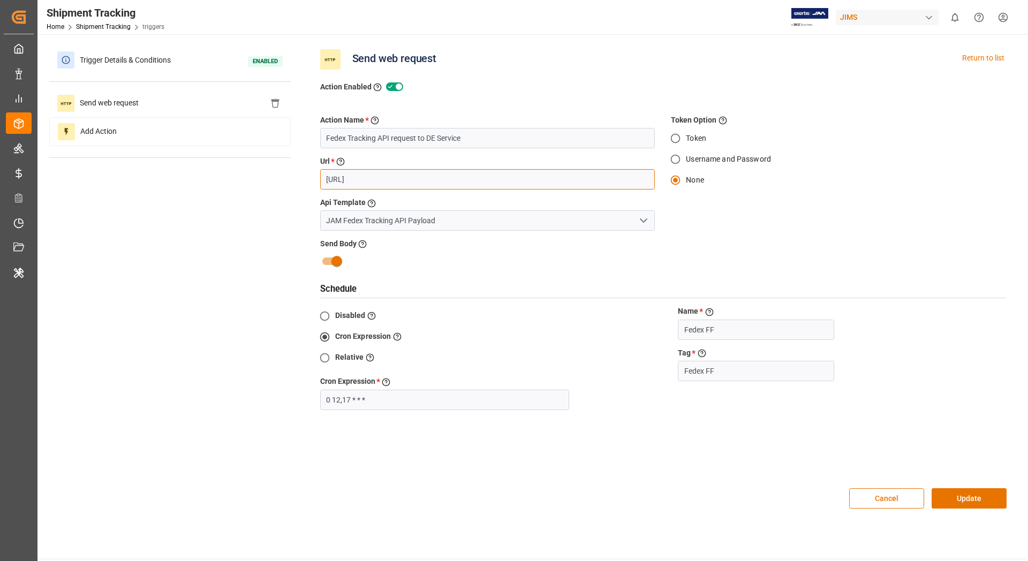
click at [545, 183] on input "[URL]" at bounding box center [487, 179] width 335 height 20
click at [957, 499] on button "Update" at bounding box center [969, 498] width 75 height 20
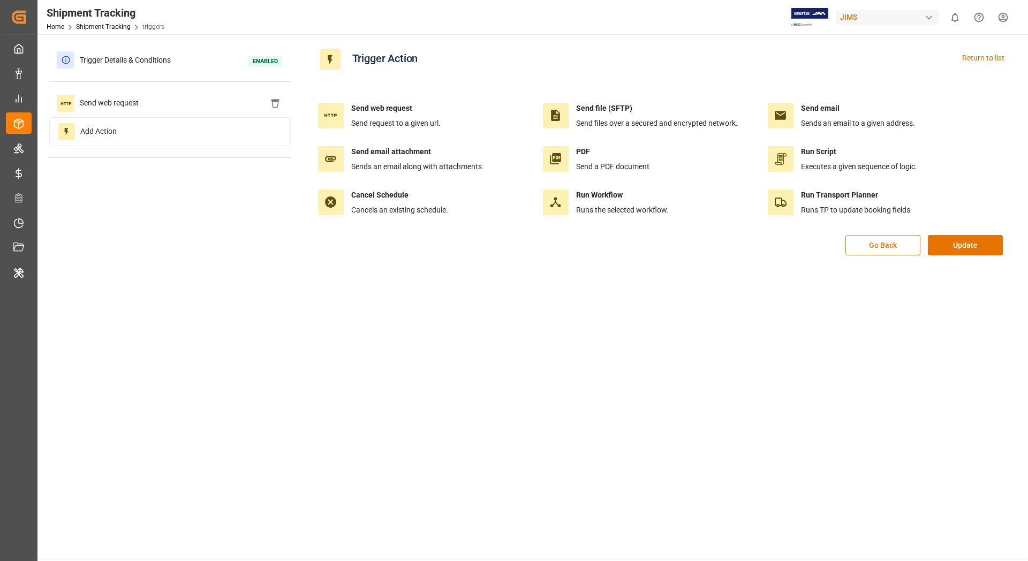
click at [961, 256] on div "Go Back Update" at bounding box center [663, 251] width 703 height 32
click at [957, 238] on button "Update" at bounding box center [965, 245] width 75 height 20
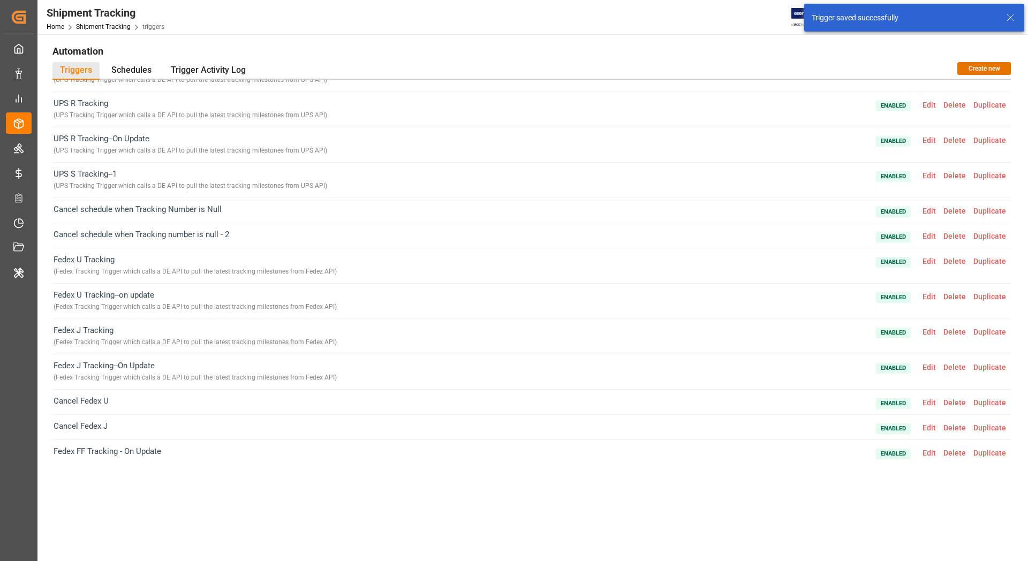
scroll to position [0, 0]
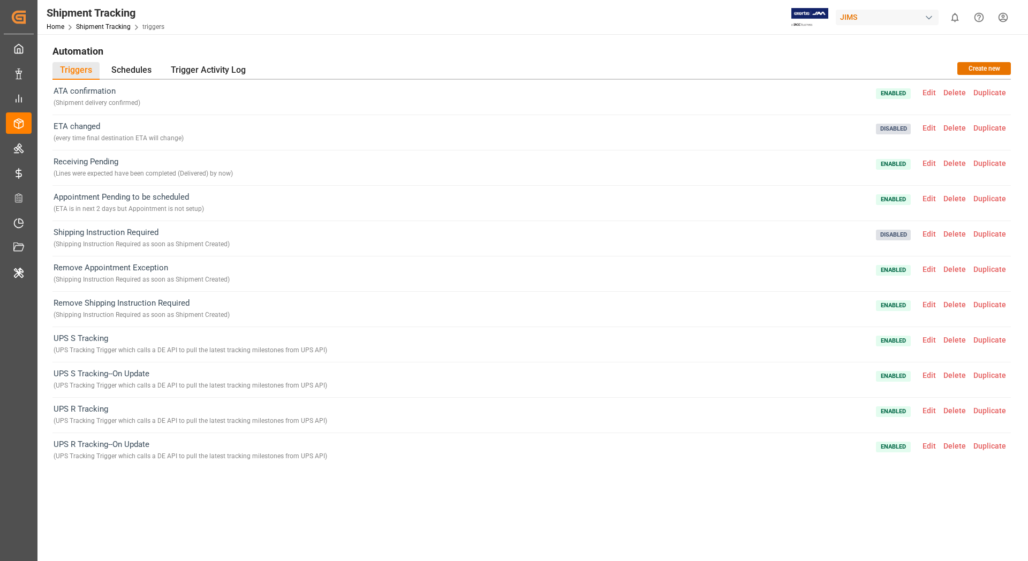
click at [401, 500] on div "ATA confirmation ( Shipment delivery confirmed ) Enabled Edit Delete Duplicate …" at bounding box center [531, 300] width 959 height 441
